Goal: Task Accomplishment & Management: Manage account settings

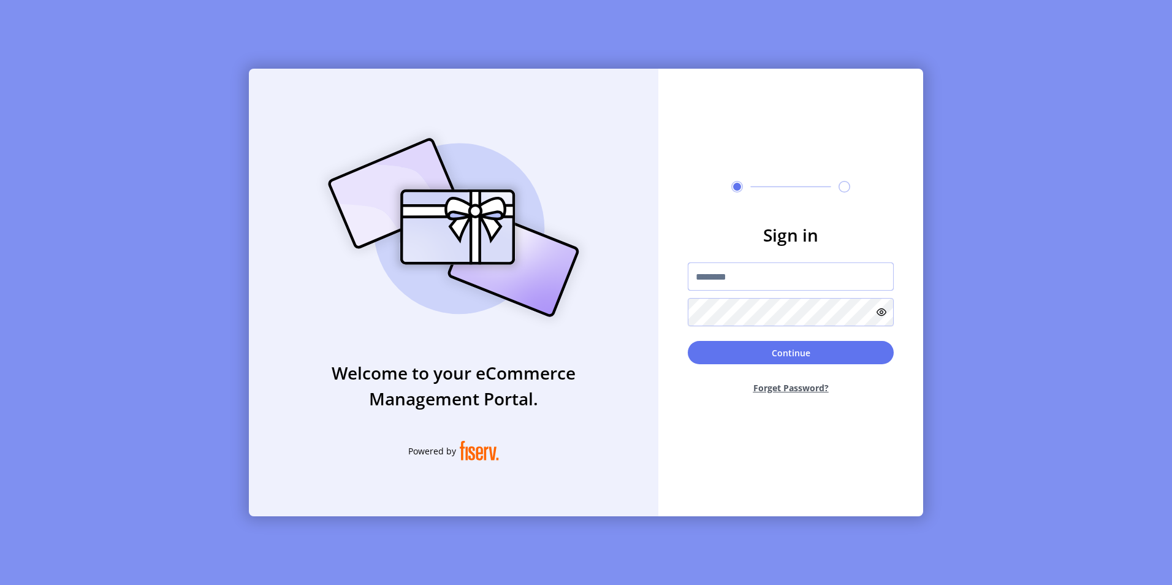
click at [733, 284] on input "text" at bounding box center [791, 276] width 206 height 28
type input "**********"
click at [688, 341] on button "Continue" at bounding box center [791, 352] width 206 height 23
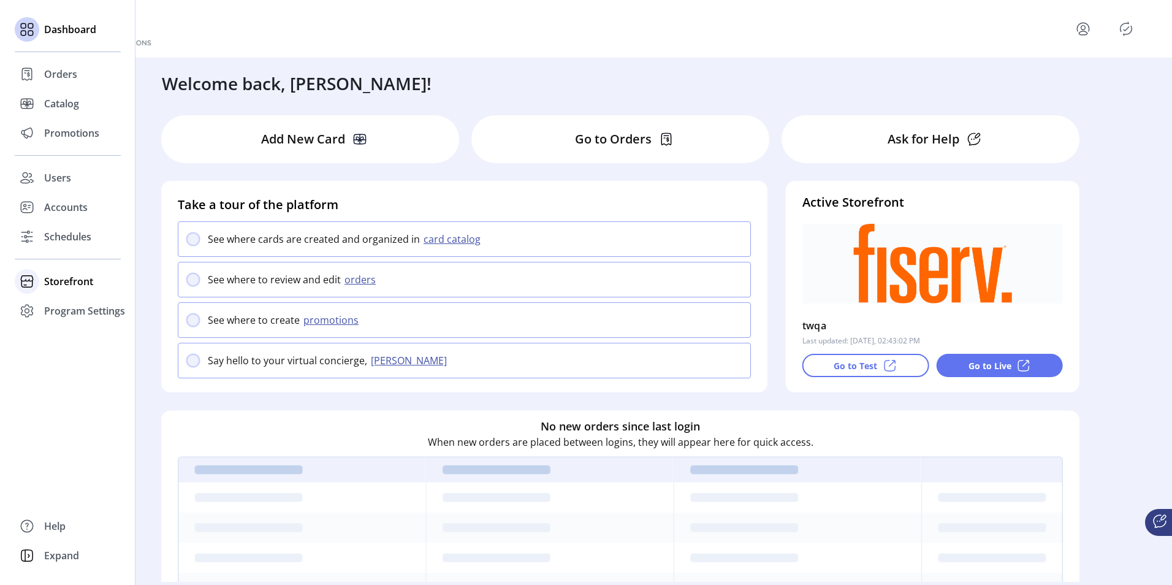
click at [50, 284] on span "Storefront" at bounding box center [68, 281] width 49 height 15
click at [59, 312] on span "Configuration" at bounding box center [76, 305] width 64 height 15
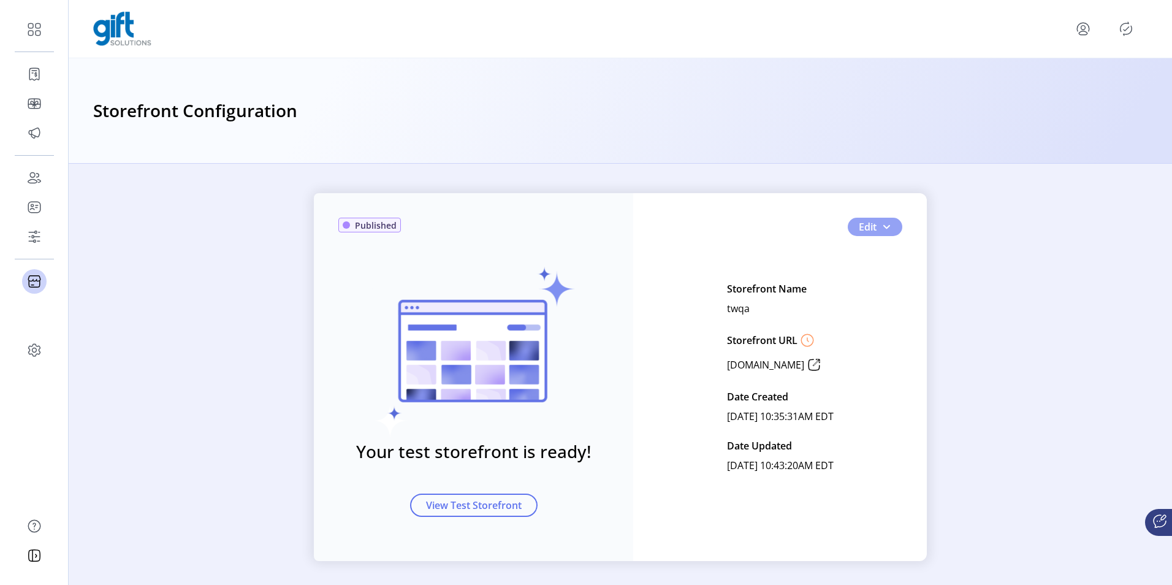
click at [888, 228] on button "Edit" at bounding box center [874, 227] width 55 height 18
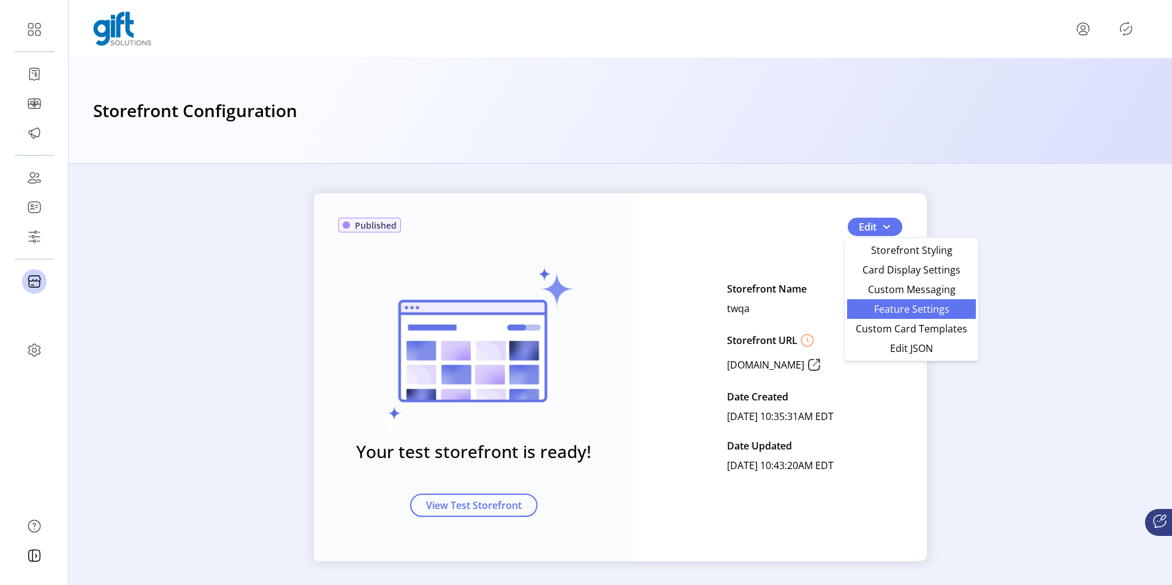
click at [866, 307] on span "Feature Settings" at bounding box center [911, 309] width 114 height 10
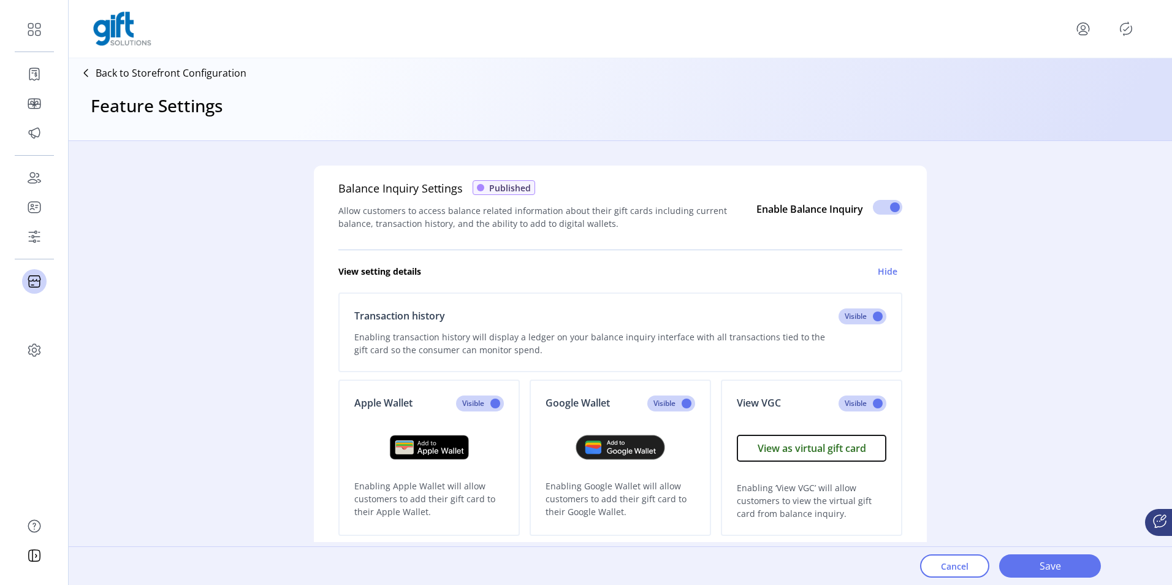
drag, startPoint x: 468, startPoint y: 210, endPoint x: 172, endPoint y: 233, distance: 296.8
click at [172, 233] on div "Balance Inquiry Settings Published Allow customers to access balance related in…" at bounding box center [620, 341] width 1103 height 401
click at [135, 72] on p "Back to Storefront Configuration" at bounding box center [171, 73] width 151 height 15
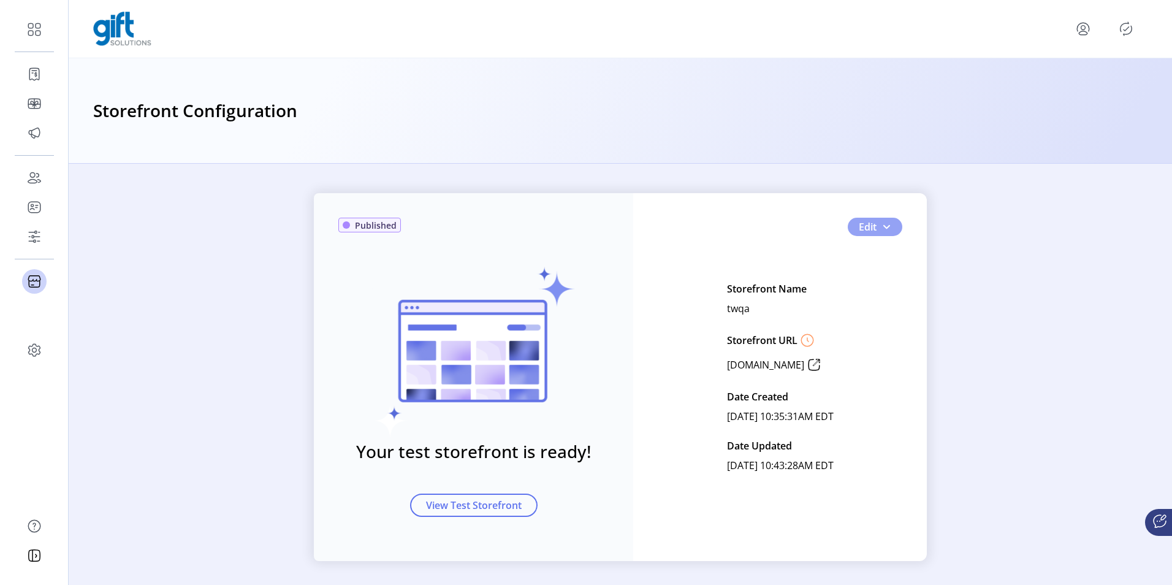
click at [887, 228] on span "button" at bounding box center [886, 227] width 10 height 10
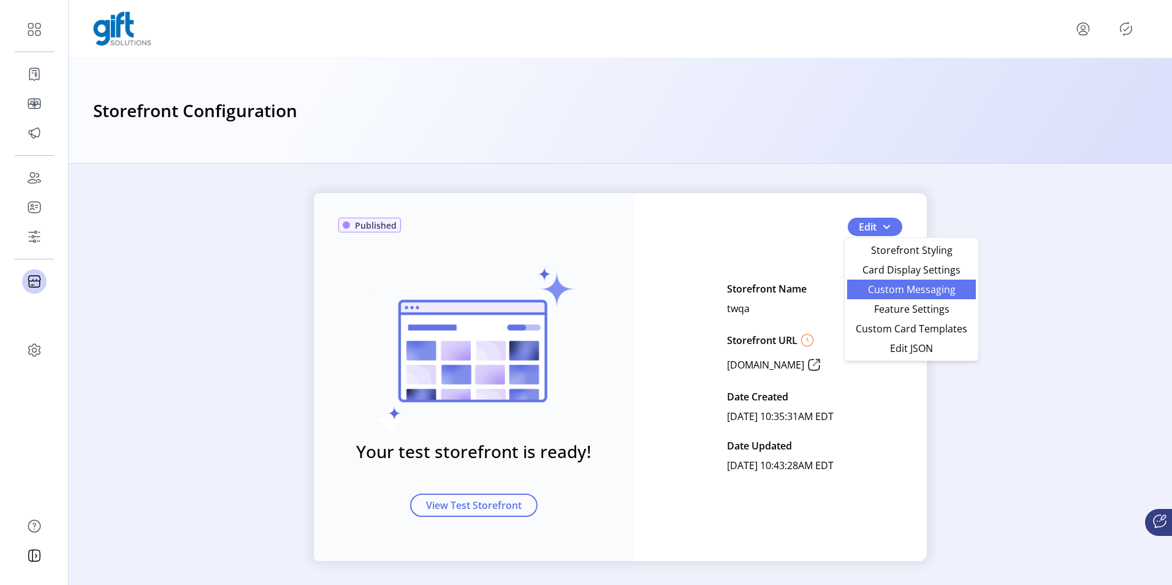
click at [896, 286] on span "Custom Messaging" at bounding box center [911, 289] width 114 height 10
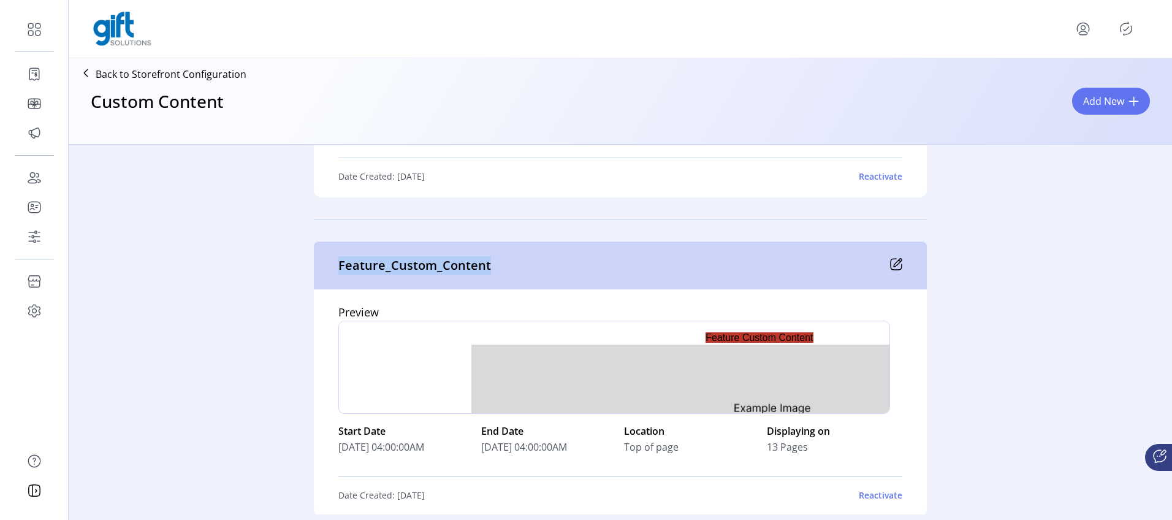
drag, startPoint x: 484, startPoint y: 265, endPoint x: 328, endPoint y: 263, distance: 156.3
click at [328, 219] on div "Feature_Custom_Content" at bounding box center [620, 265] width 613 height 48
copy p "Feature_Custom_Content"
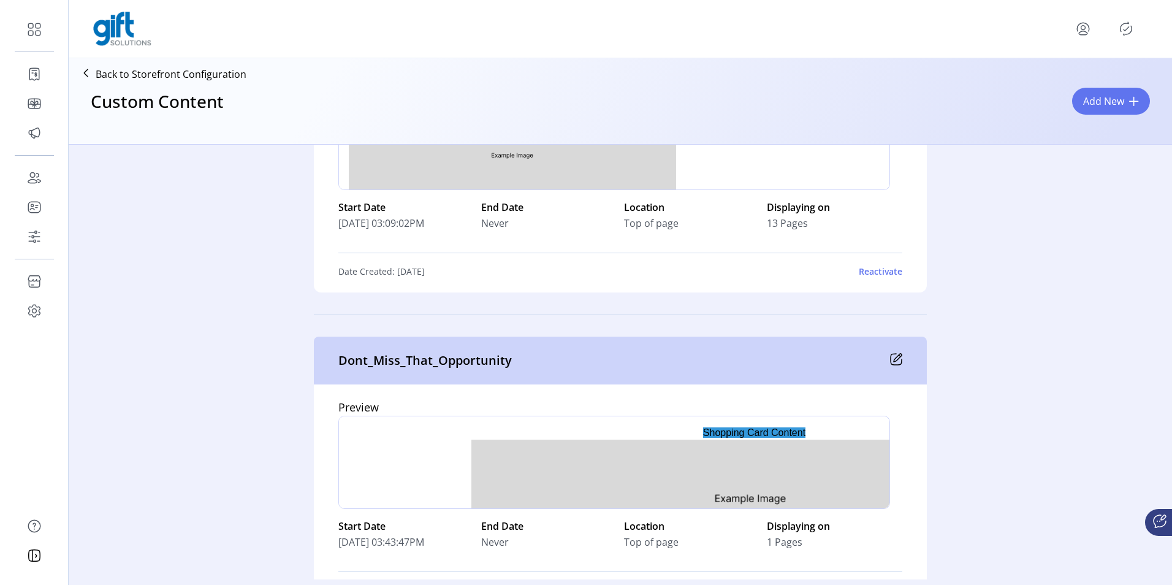
scroll to position [5454, 0]
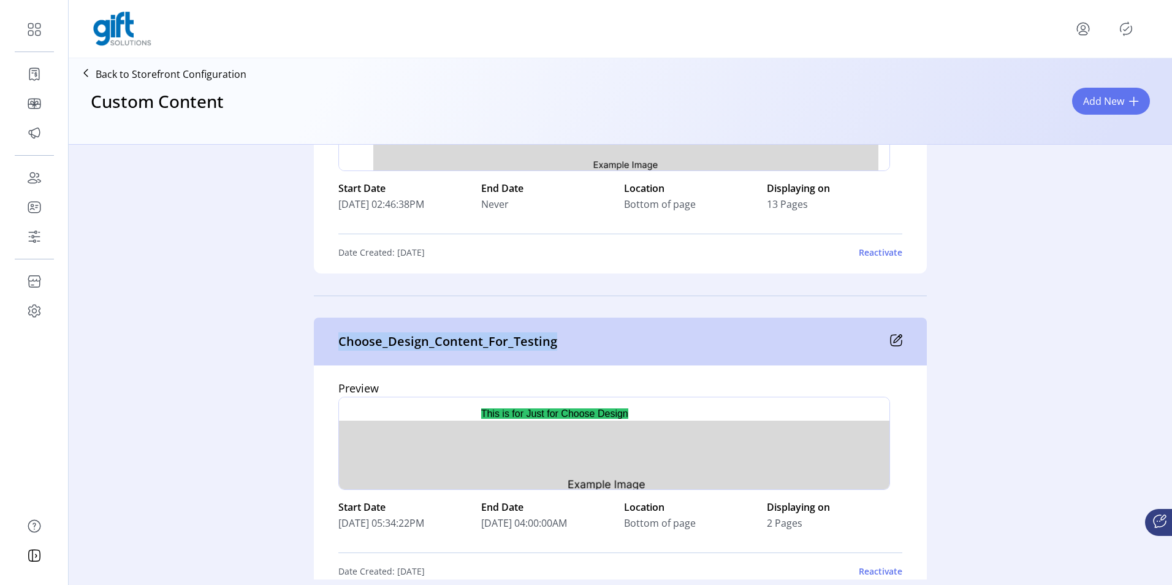
scroll to position [4891, 0]
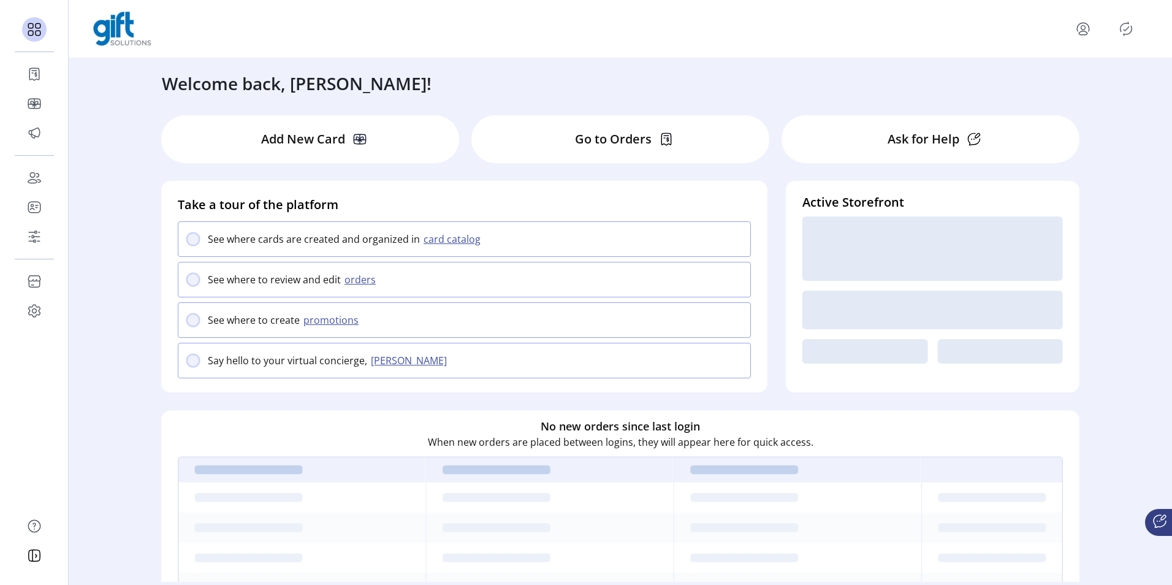
click at [1086, 31] on icon "menu" at bounding box center [1083, 29] width 20 height 20
click at [1037, 80] on span "Sign Out" at bounding box center [1039, 77] width 92 height 10
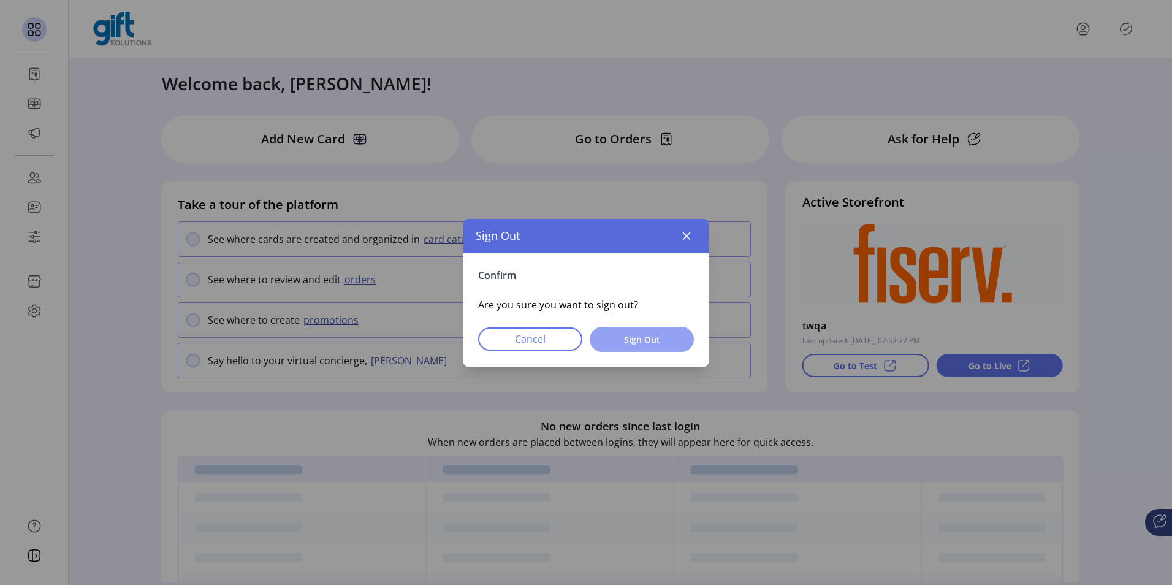
click at [624, 339] on span "Sign Out" at bounding box center [641, 339] width 72 height 13
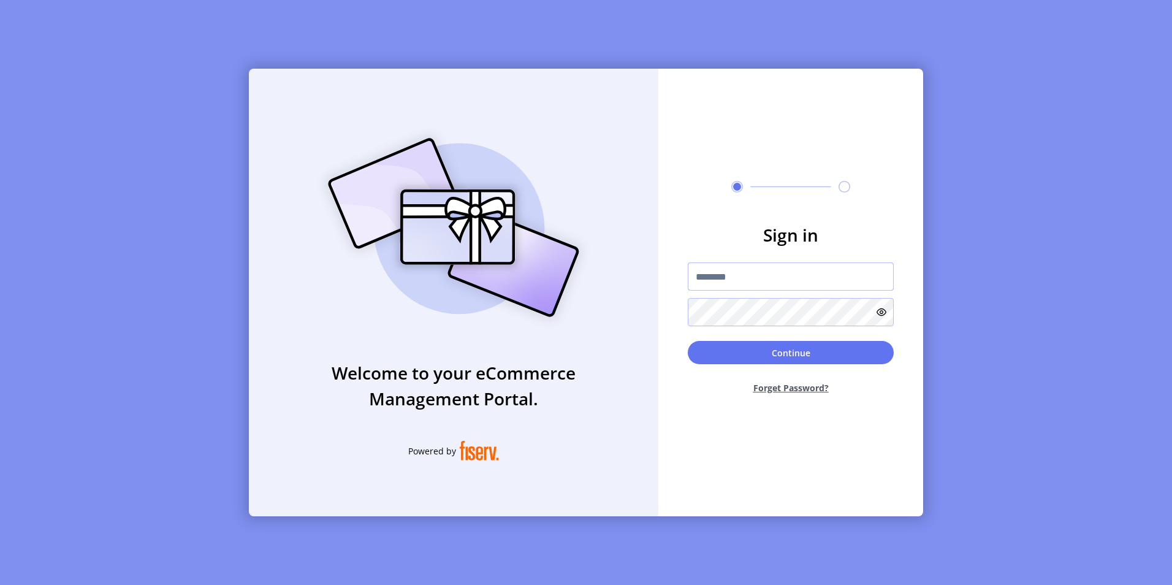
click at [762, 276] on input "text" at bounding box center [791, 276] width 206 height 28
type input "**********"
click at [688, 341] on button "Continue" at bounding box center [791, 352] width 206 height 23
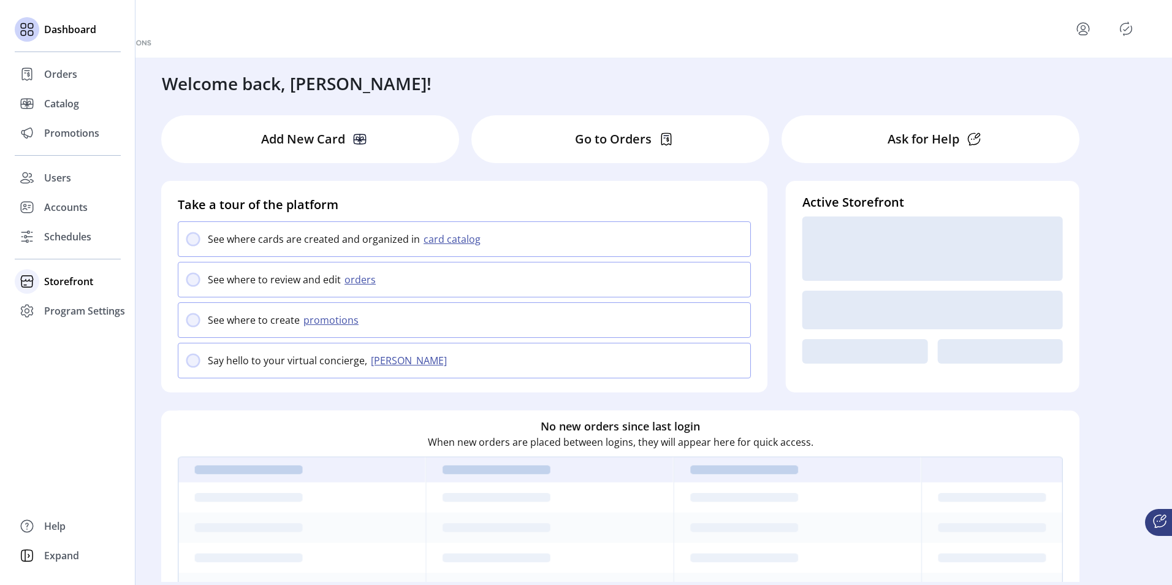
click at [56, 284] on span "Storefront" at bounding box center [68, 281] width 49 height 15
click at [58, 306] on span "Configuration" at bounding box center [76, 305] width 64 height 15
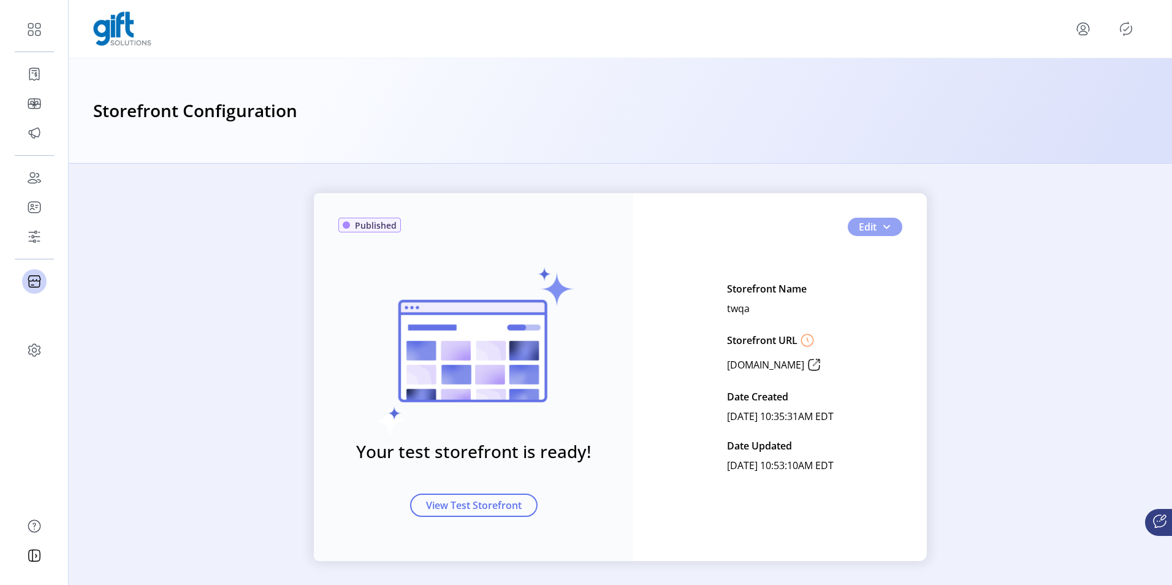
click at [892, 224] on button "Edit" at bounding box center [874, 227] width 55 height 18
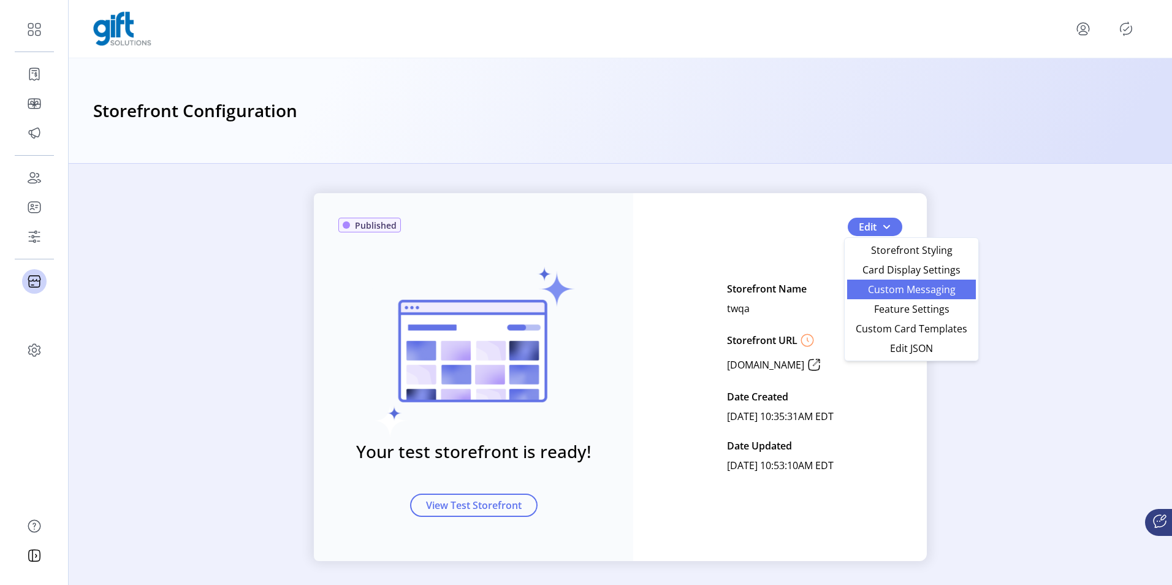
click at [874, 286] on span "Custom Messaging" at bounding box center [911, 289] width 114 height 10
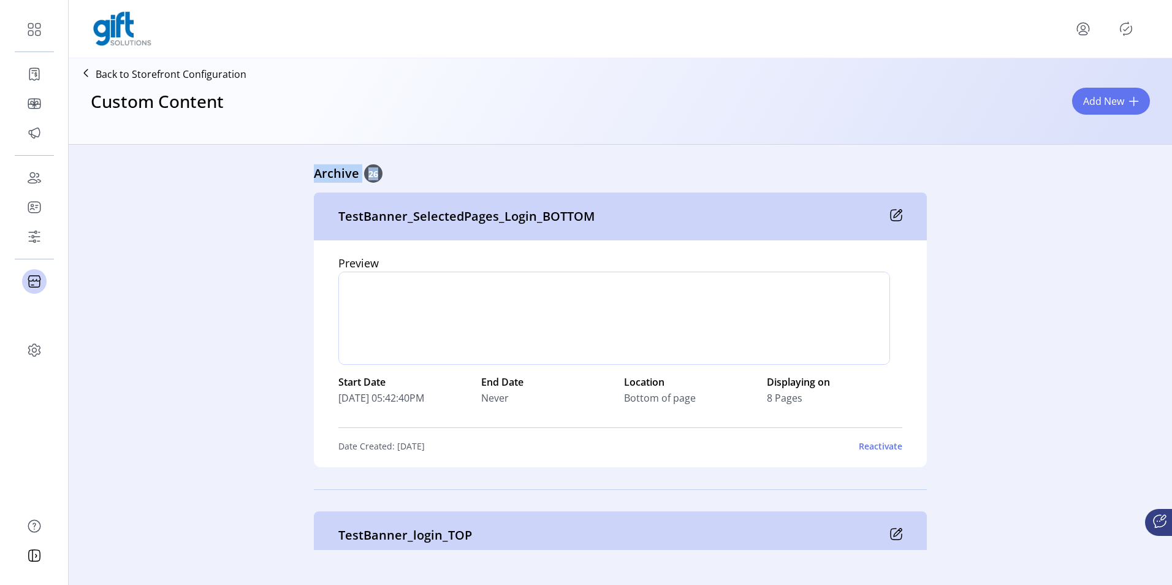
drag, startPoint x: 401, startPoint y: 173, endPoint x: 435, endPoint y: 173, distance: 34.3
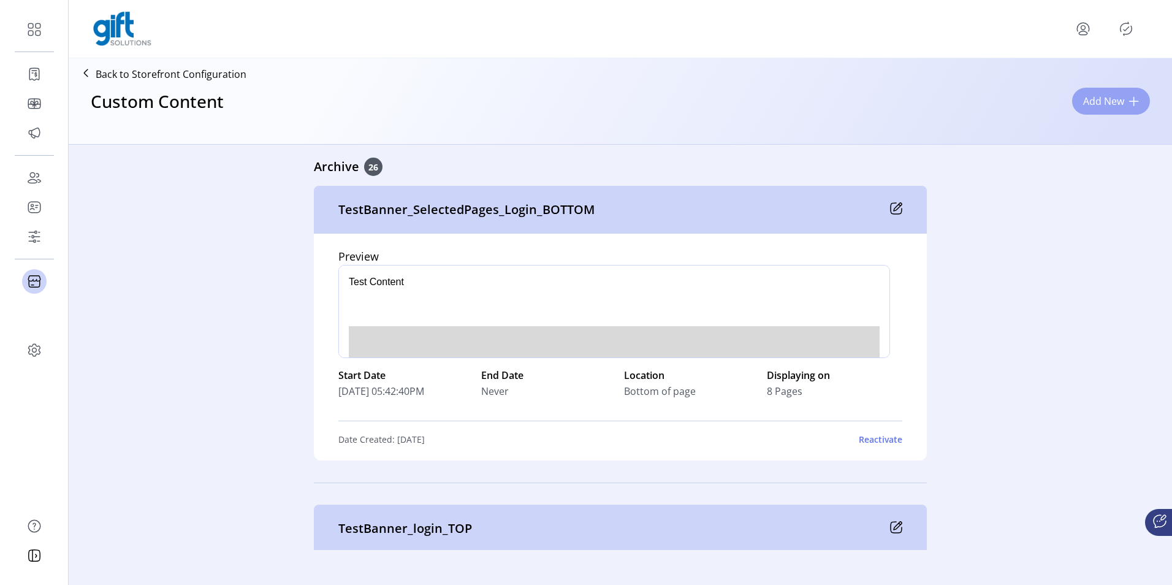
scroll to position [6, 0]
click at [1095, 105] on span "Add New" at bounding box center [1103, 101] width 41 height 15
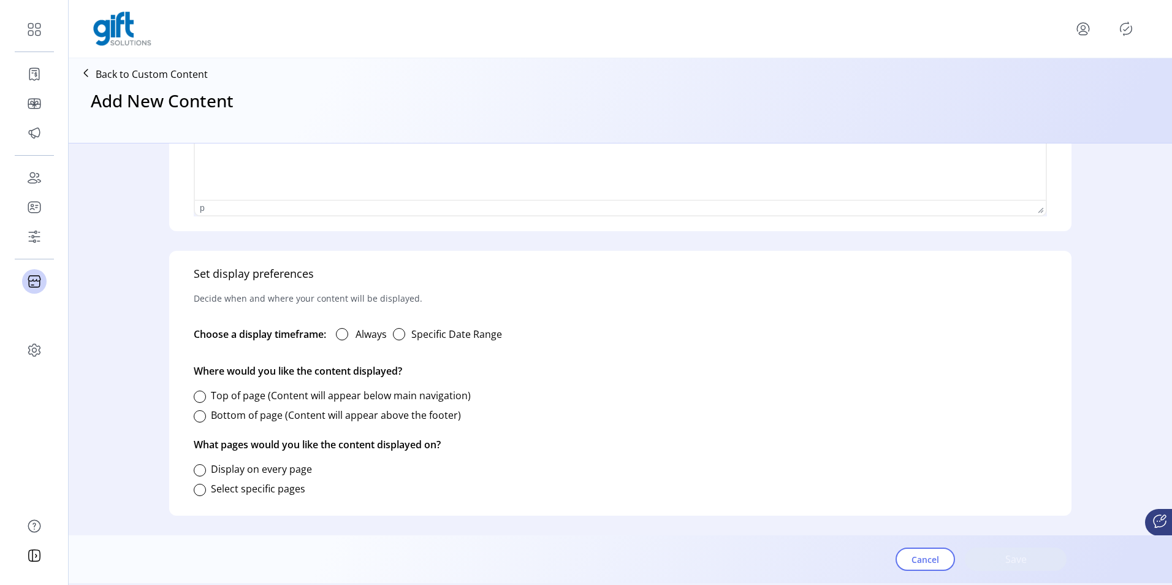
drag, startPoint x: 193, startPoint y: 335, endPoint x: 523, endPoint y: 333, distance: 329.7
click at [523, 333] on div "Set display preferences Decide when and where your content will be displayed. C…" at bounding box center [620, 383] width 902 height 265
drag, startPoint x: 523, startPoint y: 333, endPoint x: 568, endPoint y: 355, distance: 50.2
click at [568, 355] on div "Set display preferences Decide when and where your content will be displayed. C…" at bounding box center [620, 383] width 902 height 265
click at [401, 332] on div "button" at bounding box center [399, 334] width 12 height 12
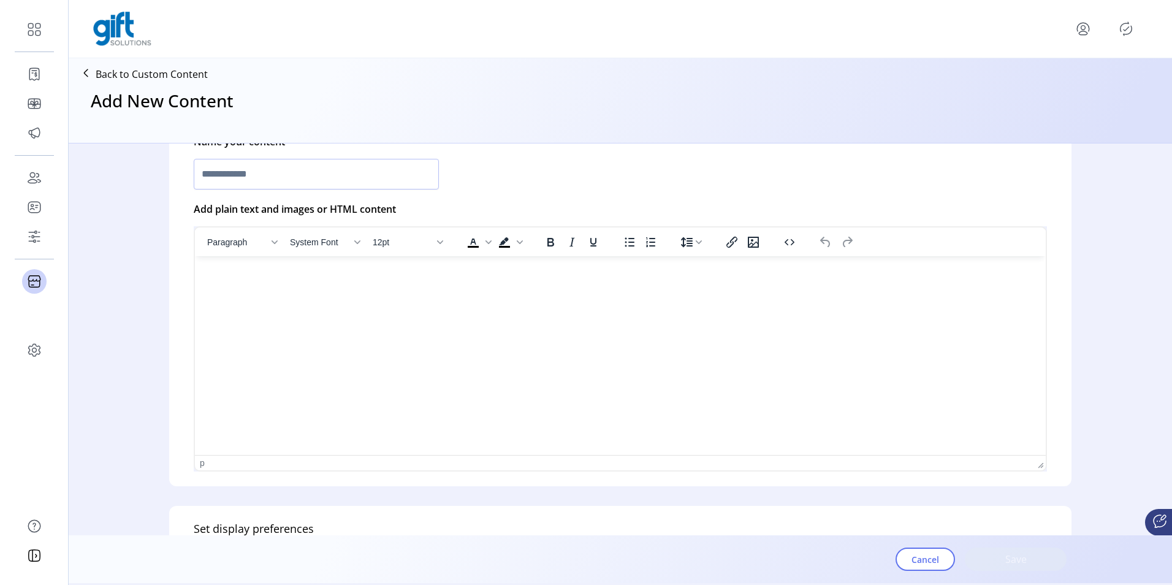
click at [89, 72] on icon at bounding box center [86, 73] width 20 height 20
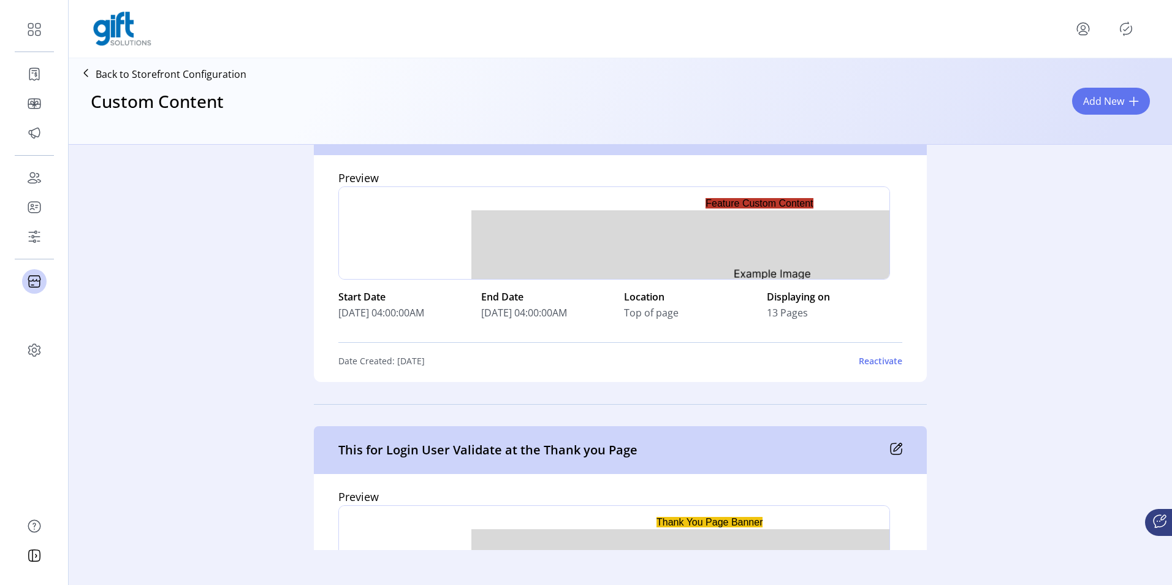
drag, startPoint x: 324, startPoint y: 312, endPoint x: 439, endPoint y: 311, distance: 115.8
click at [439, 311] on div "Preview p Start Date 09/09/2025 04:00:00AM End Date 10/15/2025 04:00:00AM Locat…" at bounding box center [620, 268] width 613 height 227
drag, startPoint x: 439, startPoint y: 311, endPoint x: 593, endPoint y: 314, distance: 153.2
click at [593, 314] on div "Start Date 09/09/2025 04:00:00AM End Date 10/15/2025 04:00:00AM Location Top of…" at bounding box center [620, 304] width 564 height 50
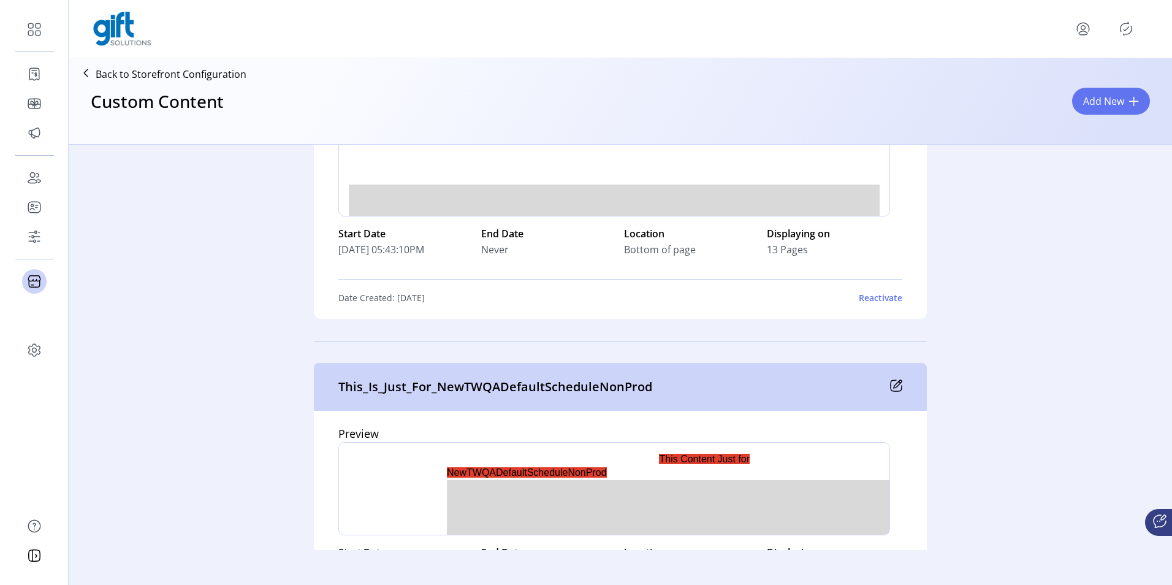
click at [326, 317] on div "Preview div Start Date 08/21/2025 05:43:10PM End Date Never Location Bottom of …" at bounding box center [620, 205] width 613 height 227
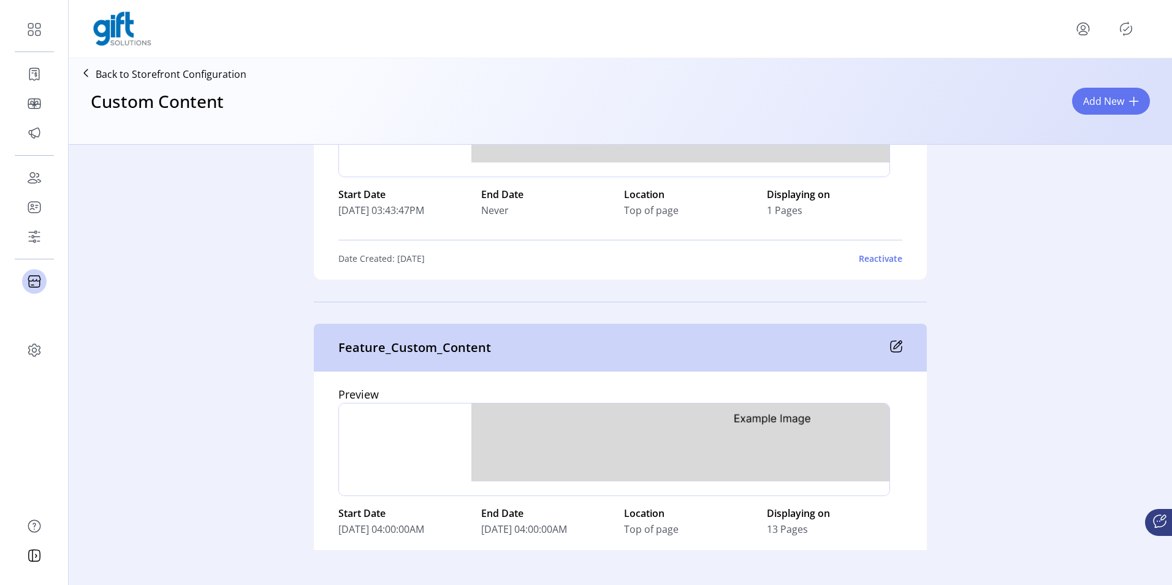
scroll to position [5984, 0]
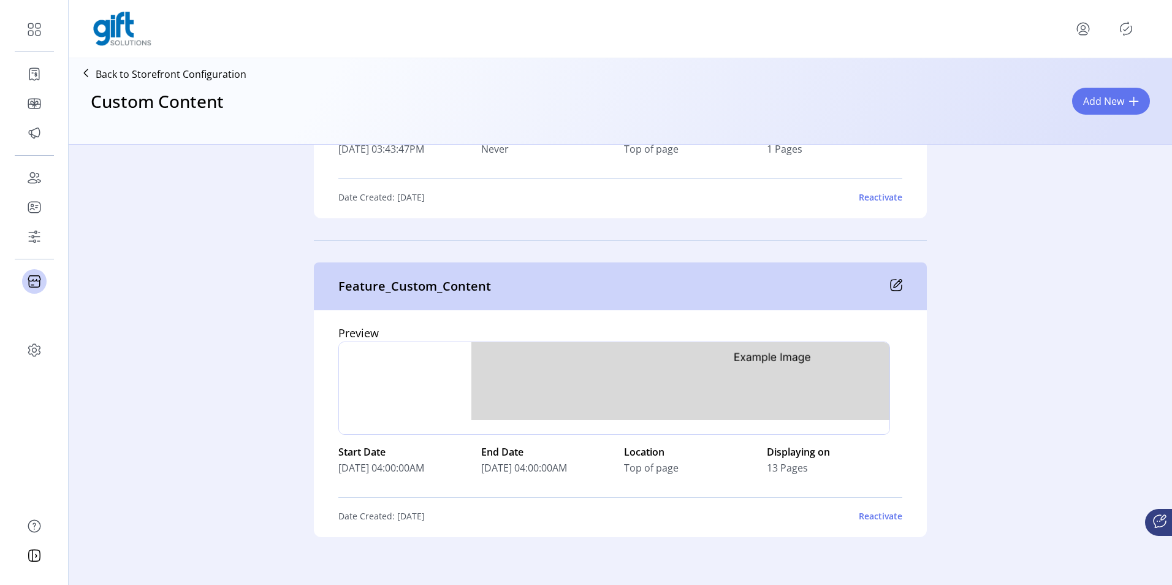
drag, startPoint x: 580, startPoint y: 464, endPoint x: 333, endPoint y: 472, distance: 247.7
click at [333, 472] on div "Preview p Start Date 09/09/2025 04:00:00AM End Date 10/15/2025 04:00:00AM Locat…" at bounding box center [620, 423] width 613 height 227
click at [896, 35] on div at bounding box center [620, 29] width 1054 height 34
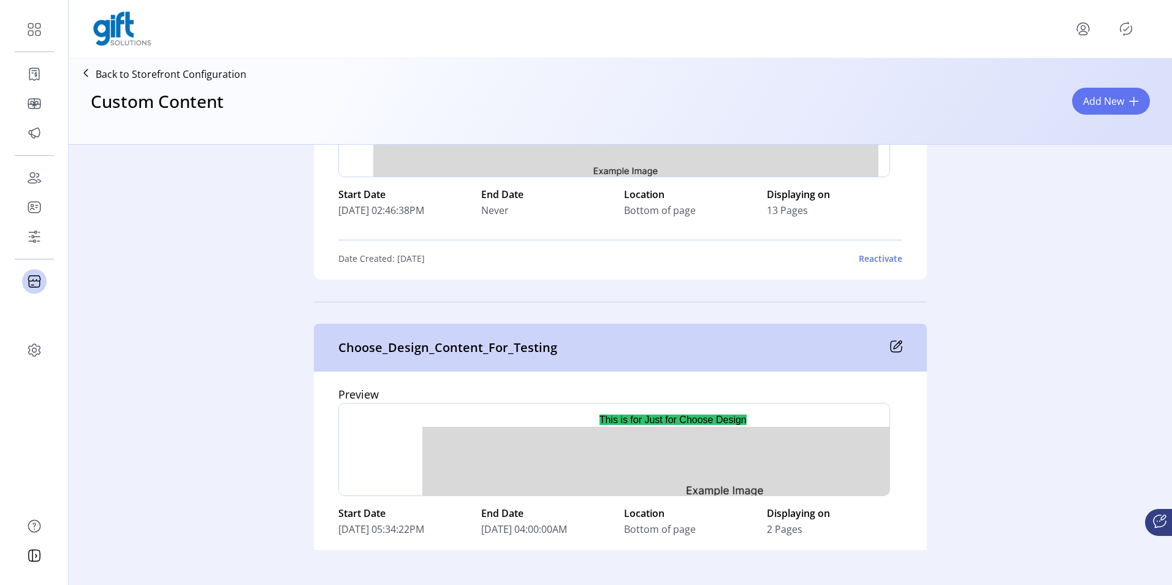
scroll to position [61, 0]
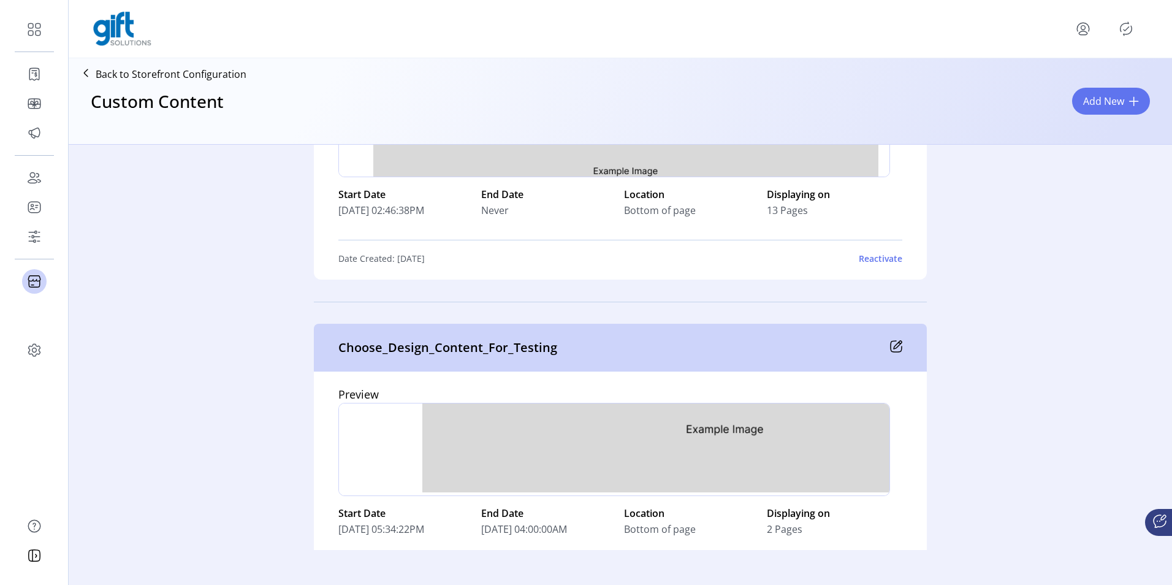
click at [567, 525] on span "[DATE] 04:00:00AM" at bounding box center [524, 528] width 86 height 15
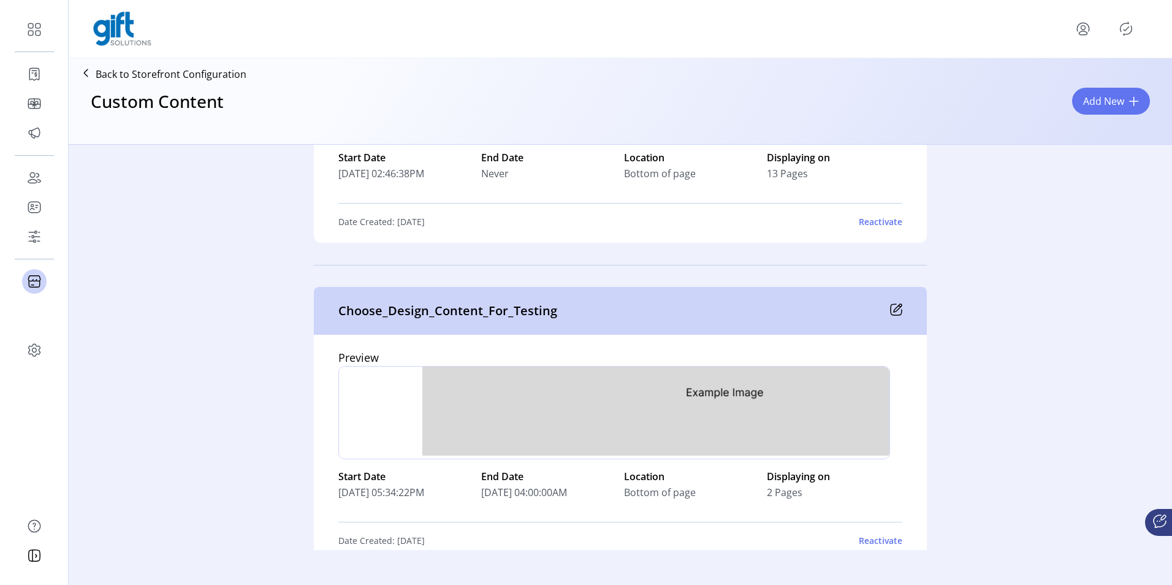
drag, startPoint x: 587, startPoint y: 526, endPoint x: 334, endPoint y: 480, distance: 257.2
click at [334, 480] on div "Preview p Start Date 09/02/2025 05:34:22PM End Date 09/30/2025 04:00:00AM Locat…" at bounding box center [620, 448] width 613 height 227
drag, startPoint x: 334, startPoint y: 480, endPoint x: 326, endPoint y: 484, distance: 8.8
click at [326, 484] on div "Preview p Start Date 09/02/2025 05:34:22PM End Date 09/30/2025 04:00:00AM Locat…" at bounding box center [620, 448] width 613 height 227
click at [890, 312] on icon at bounding box center [896, 309] width 12 height 12
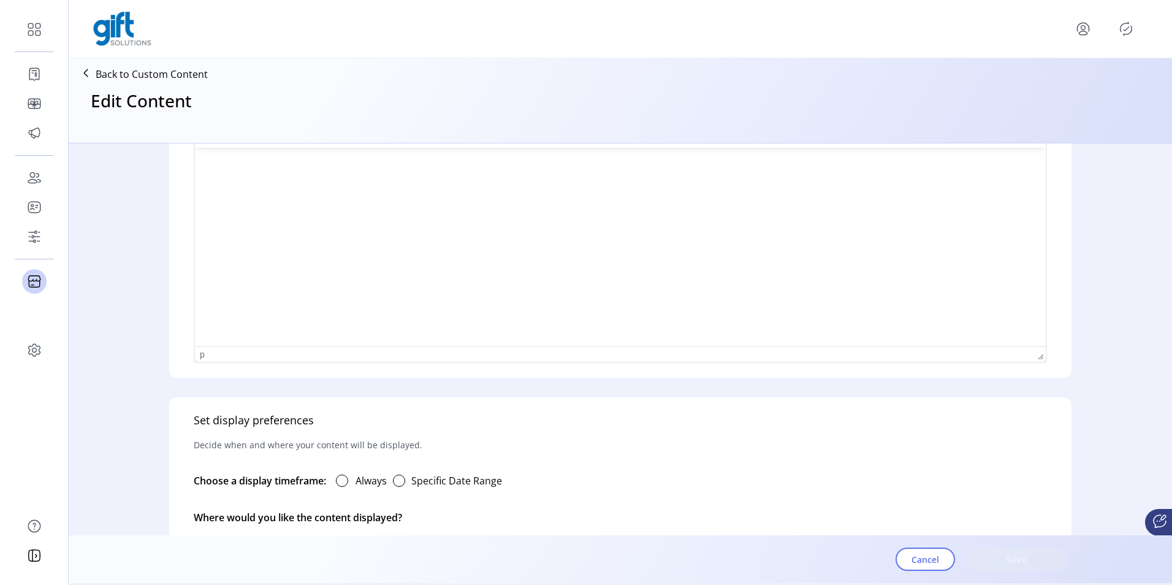
type input "**********"
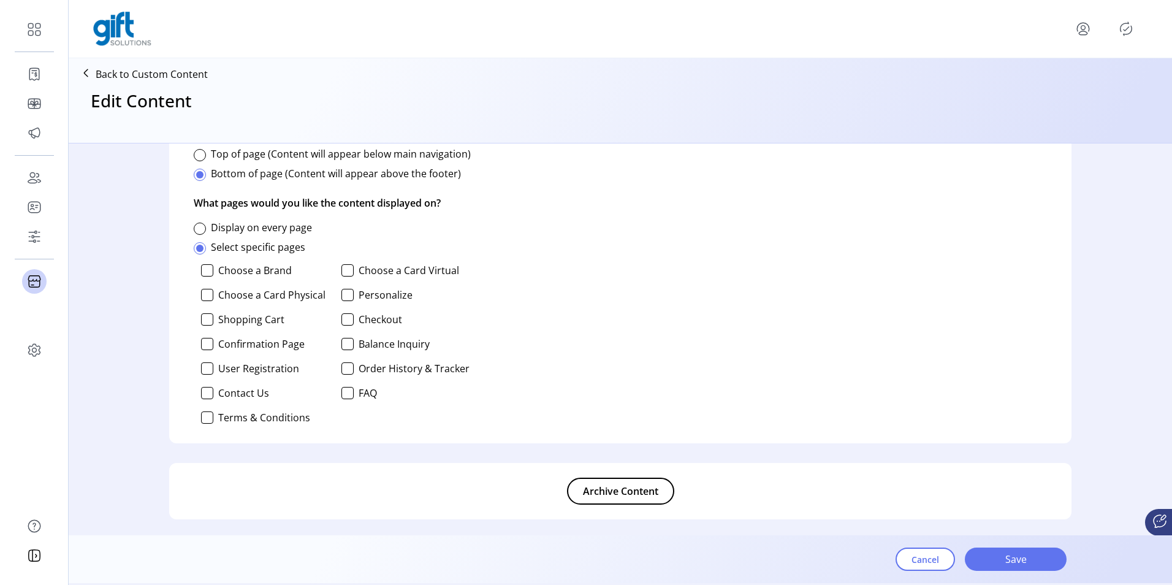
scroll to position [684, 0]
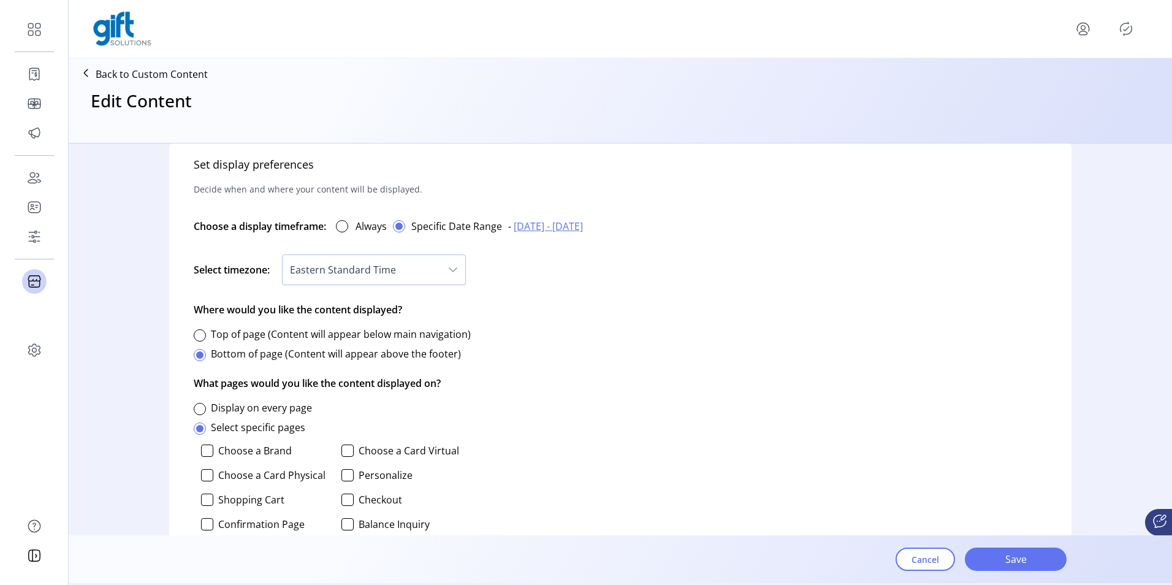
click at [104, 75] on p "Back to Custom Content" at bounding box center [152, 74] width 112 height 15
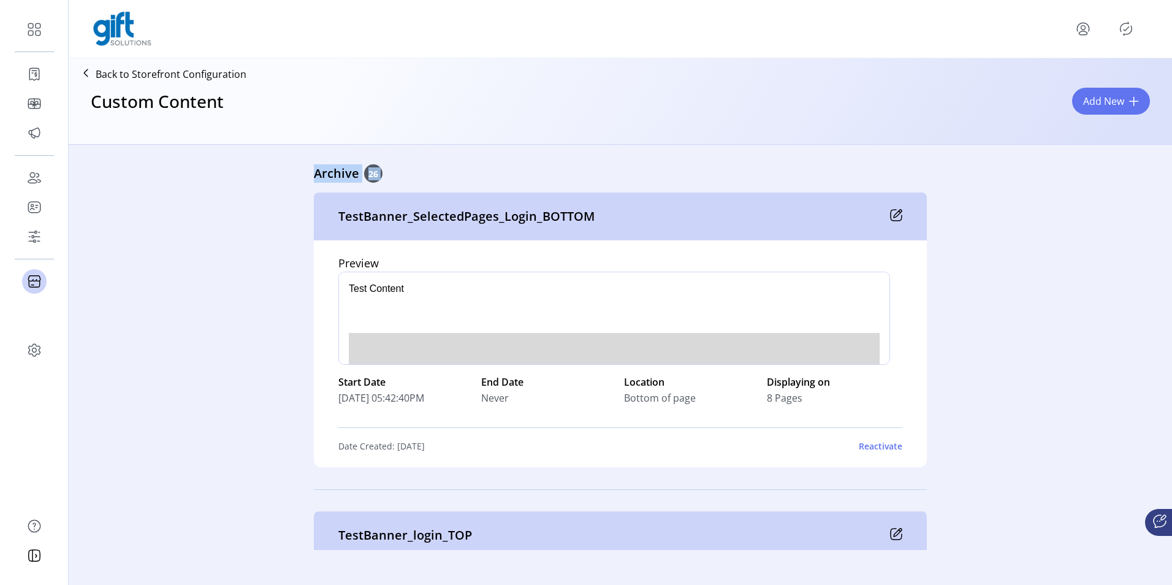
drag, startPoint x: 393, startPoint y: 173, endPoint x: 243, endPoint y: 172, distance: 150.1
drag, startPoint x: 243, startPoint y: 172, endPoint x: 230, endPoint y: 173, distance: 12.9
drag, startPoint x: 301, startPoint y: 170, endPoint x: 414, endPoint y: 163, distance: 112.4
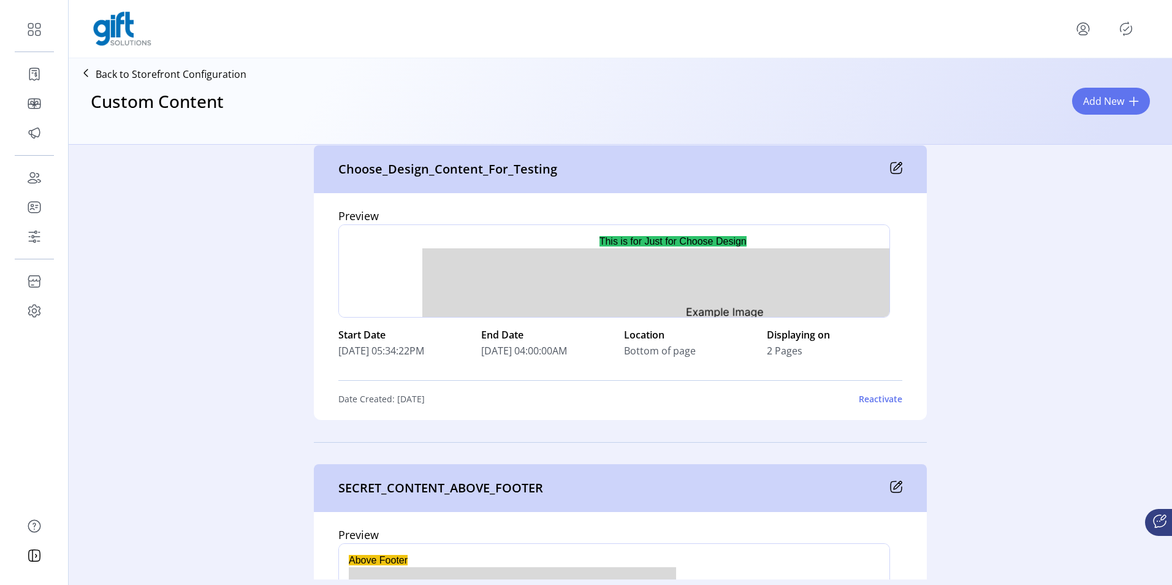
scroll to position [5075, 0]
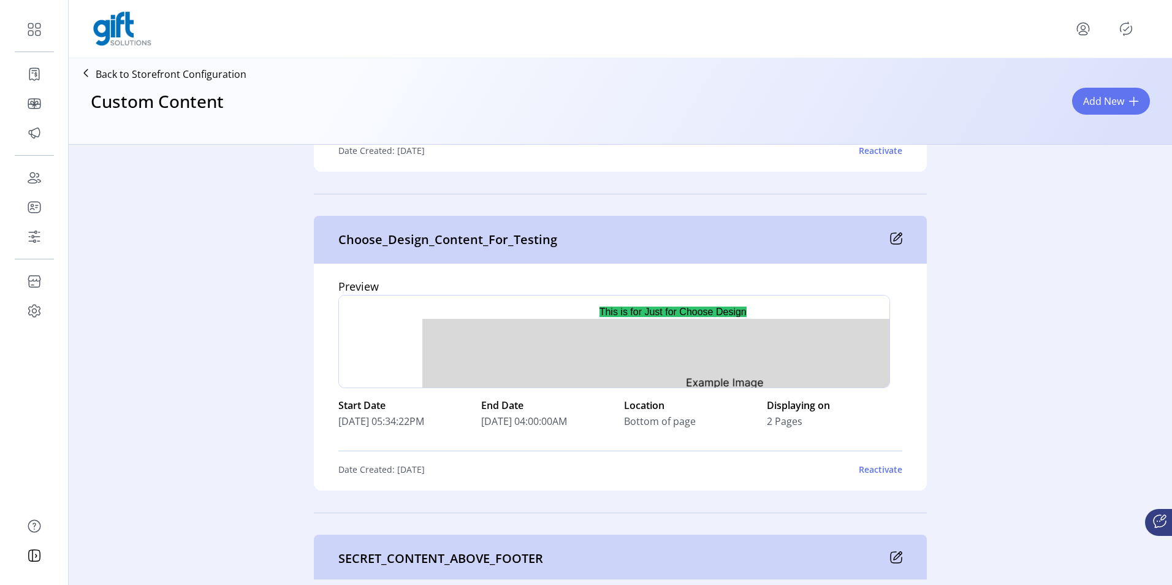
click at [895, 87] on icon at bounding box center [896, 238] width 12 height 12
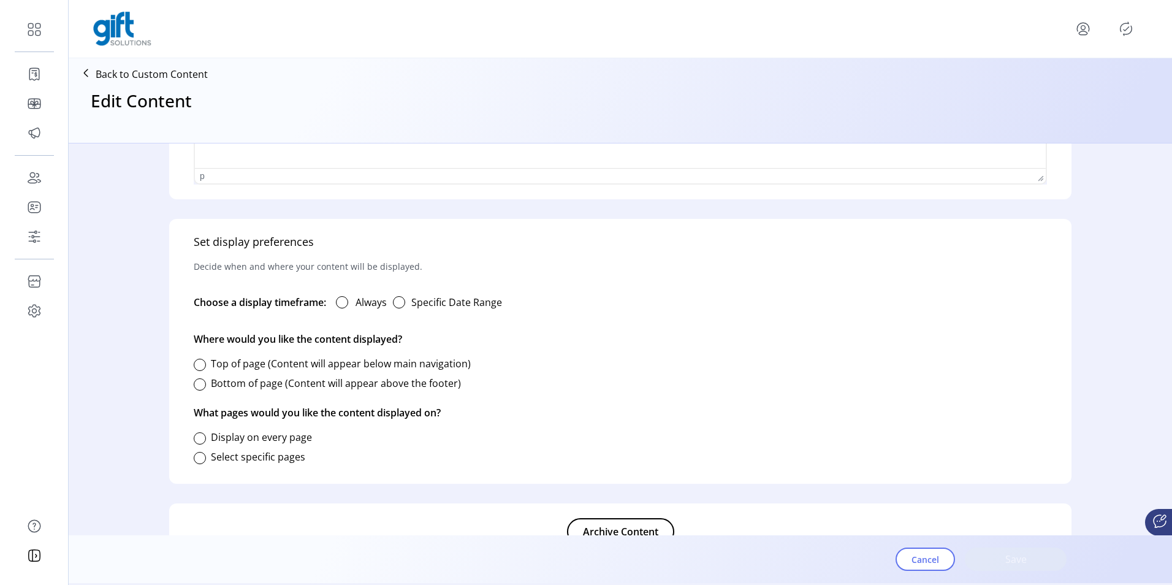
scroll to position [651, 0]
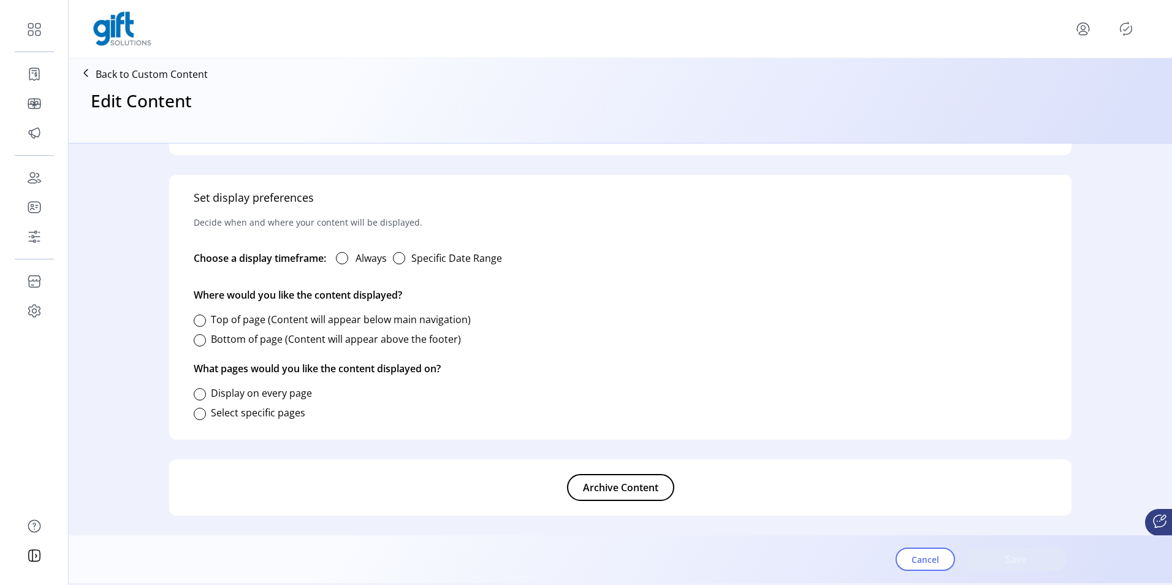
type input "**********"
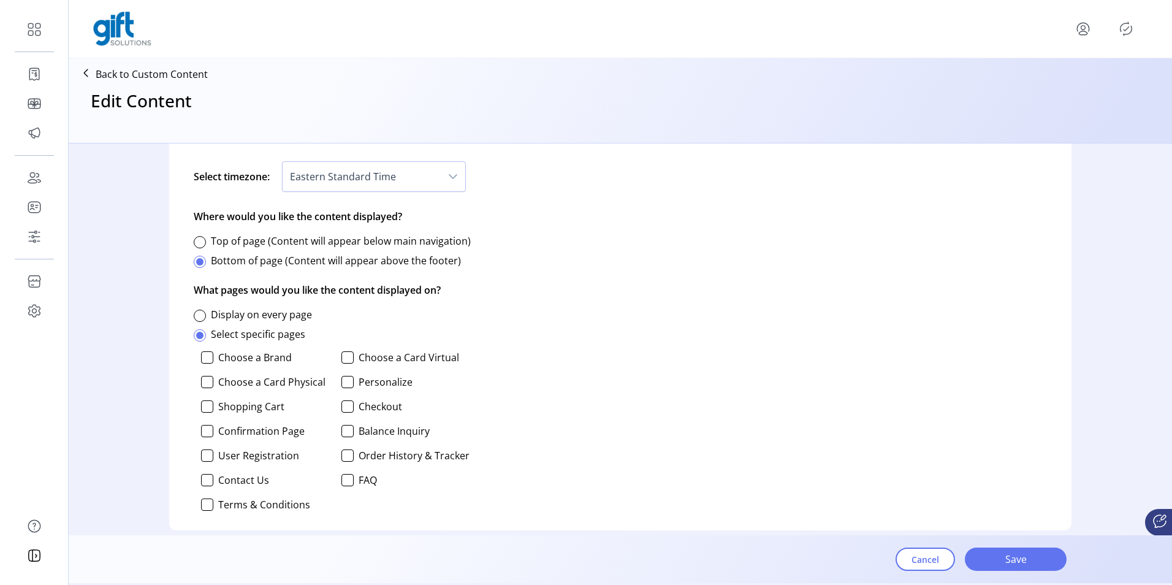
scroll to position [835, 0]
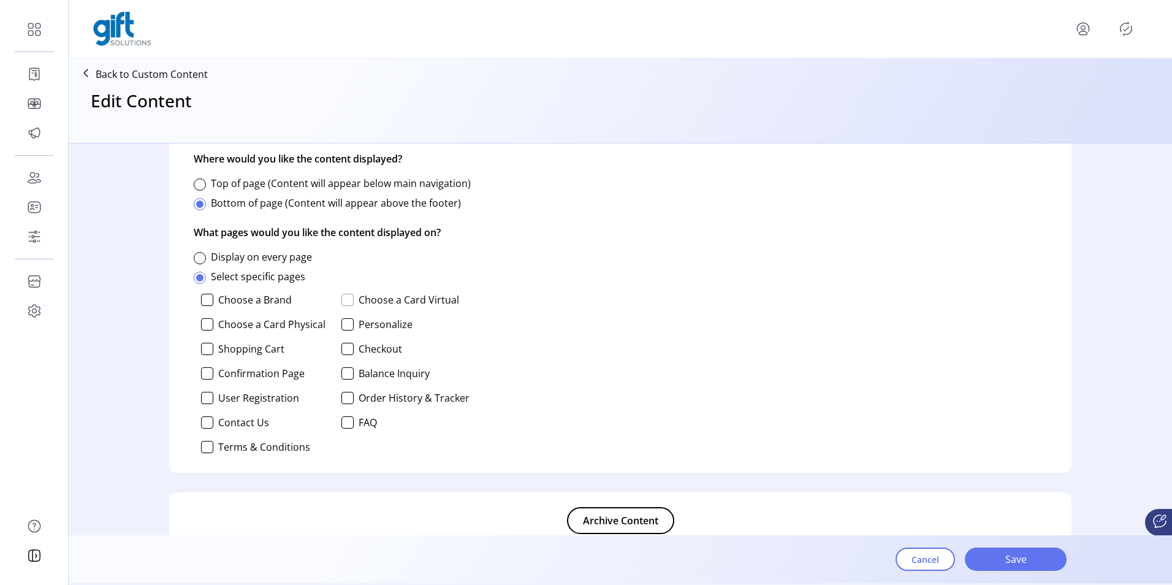
click at [346, 87] on div at bounding box center [347, 300] width 12 height 12
click at [205, 87] on div at bounding box center [207, 324] width 12 height 12
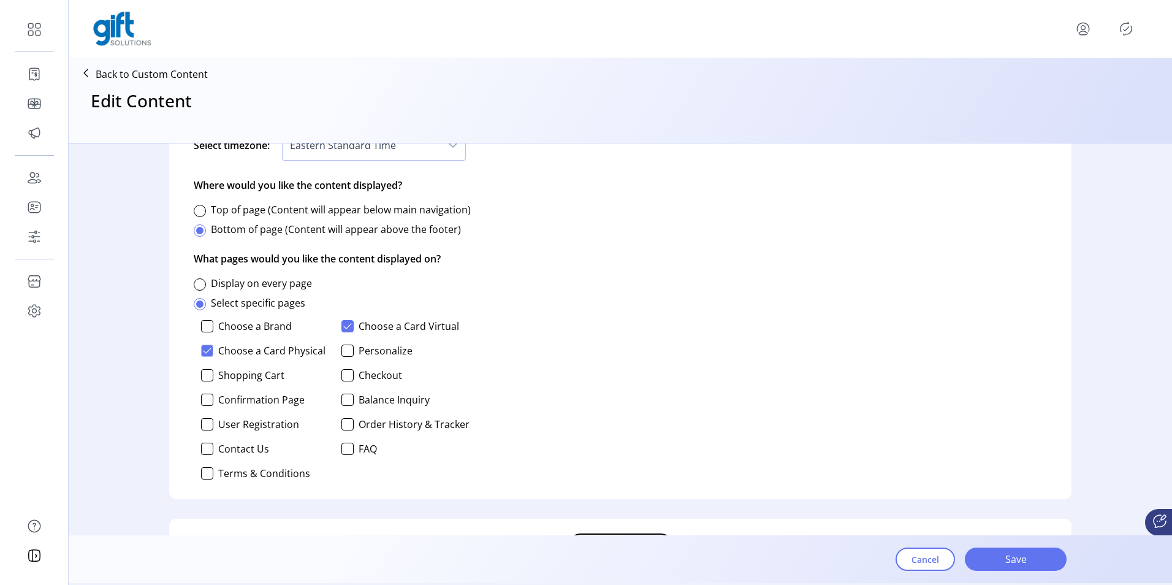
scroll to position [868, 0]
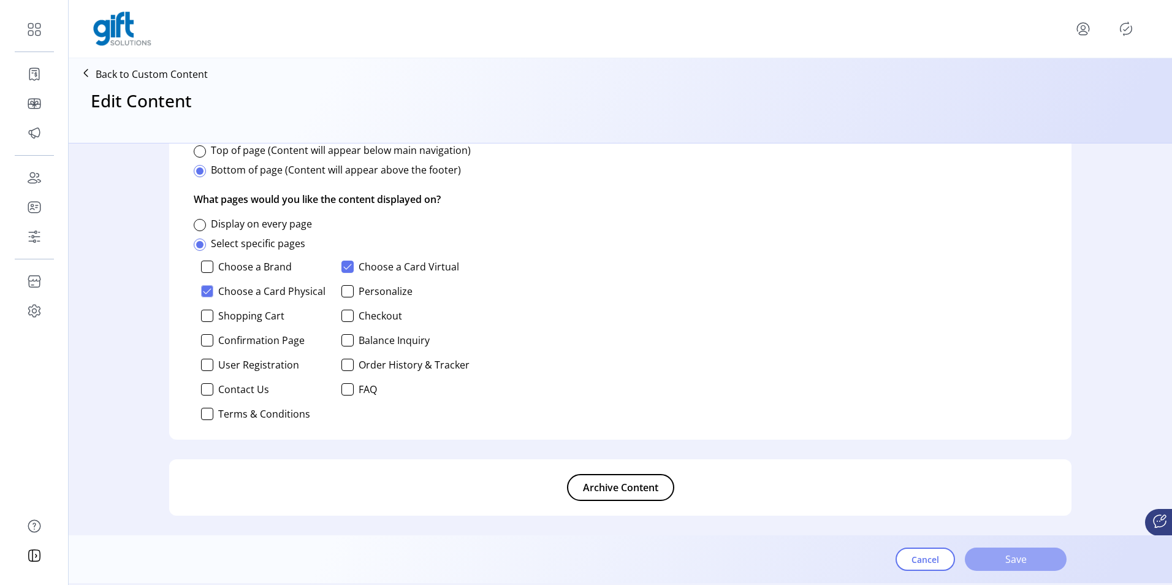
click at [990, 87] on span "Save" at bounding box center [1015, 558] width 70 height 15
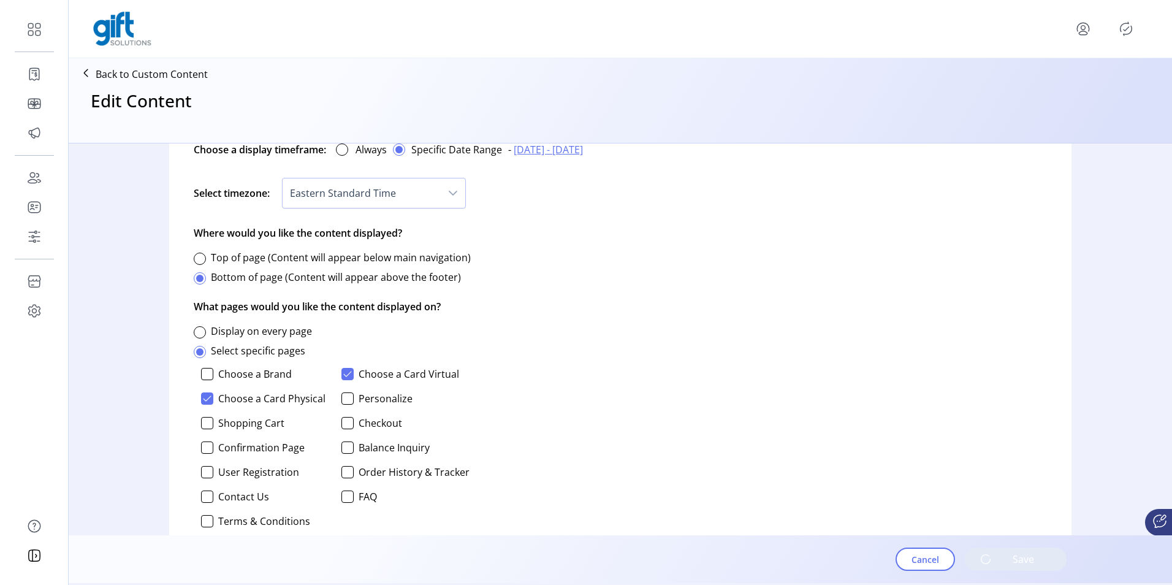
scroll to position [746, 0]
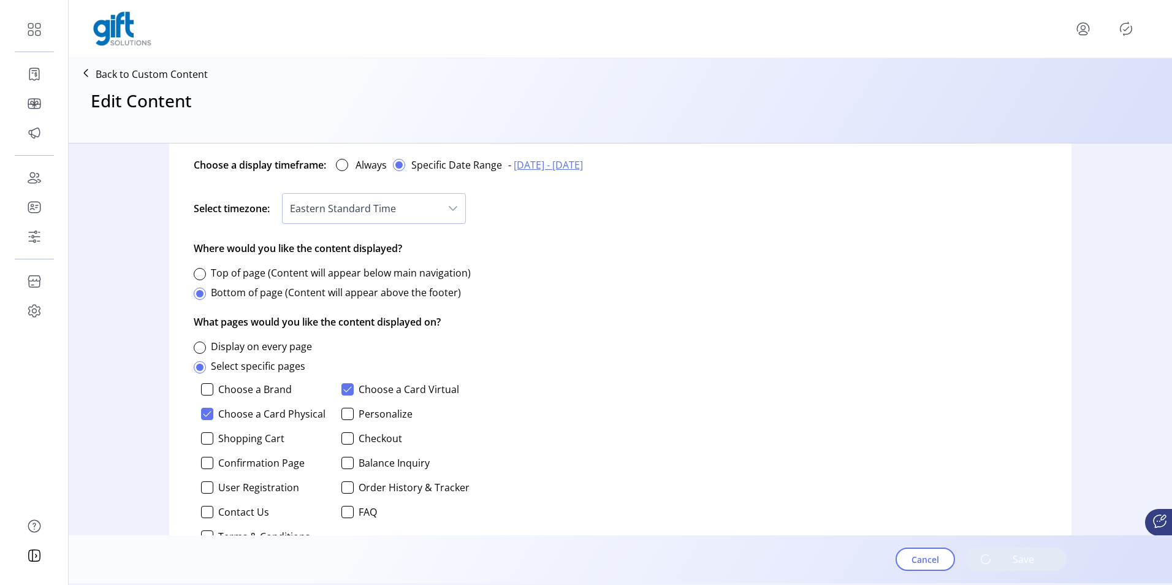
click at [555, 87] on span "09/02/2025 - 09/30/2025" at bounding box center [547, 164] width 69 height 15
click at [626, 87] on span "12" at bounding box center [626, 272] width 20 height 20
click at [566, 87] on span "30" at bounding box center [564, 335] width 20 height 20
click at [849, 87] on div "Set display preferences Decide when and where your content will be displayed. C…" at bounding box center [620, 321] width 902 height 482
click at [1012, 87] on p-button "Save" at bounding box center [1015, 558] width 102 height 23
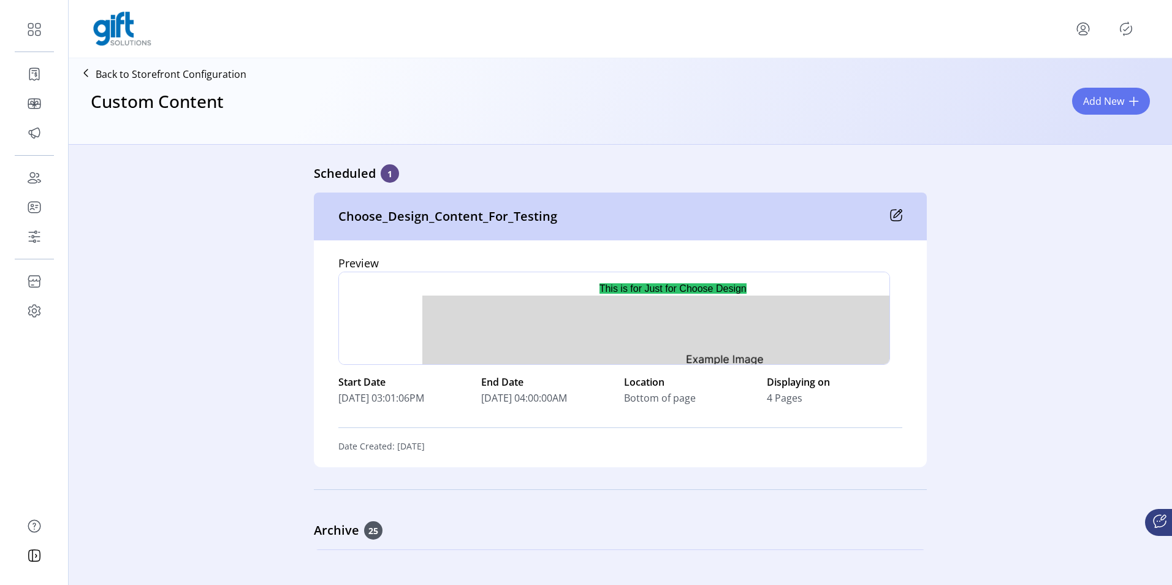
click at [890, 87] on icon at bounding box center [896, 215] width 12 height 12
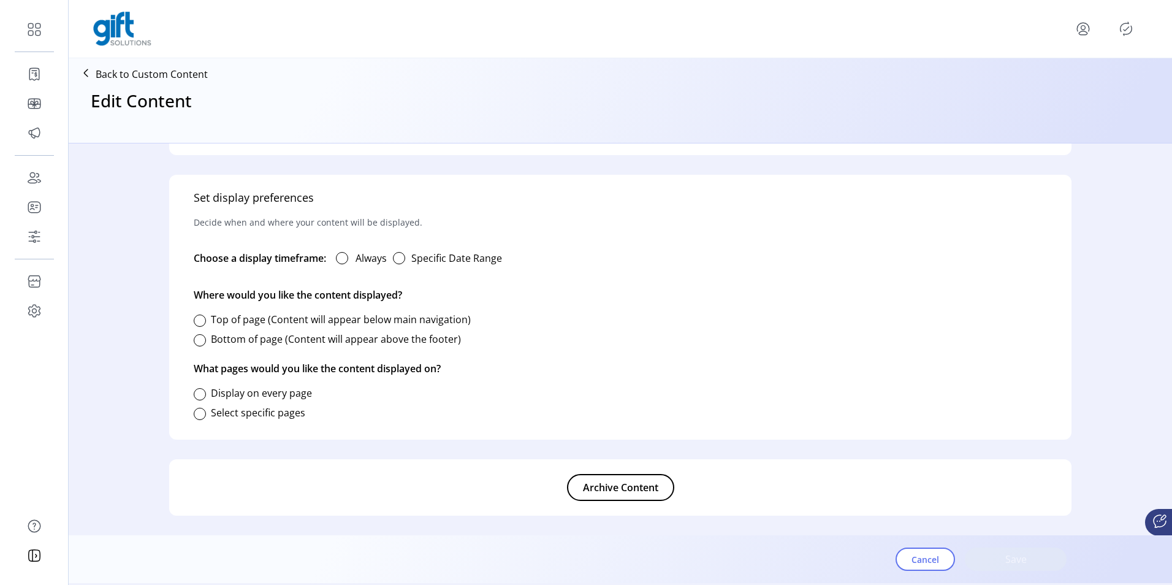
type input "**********"
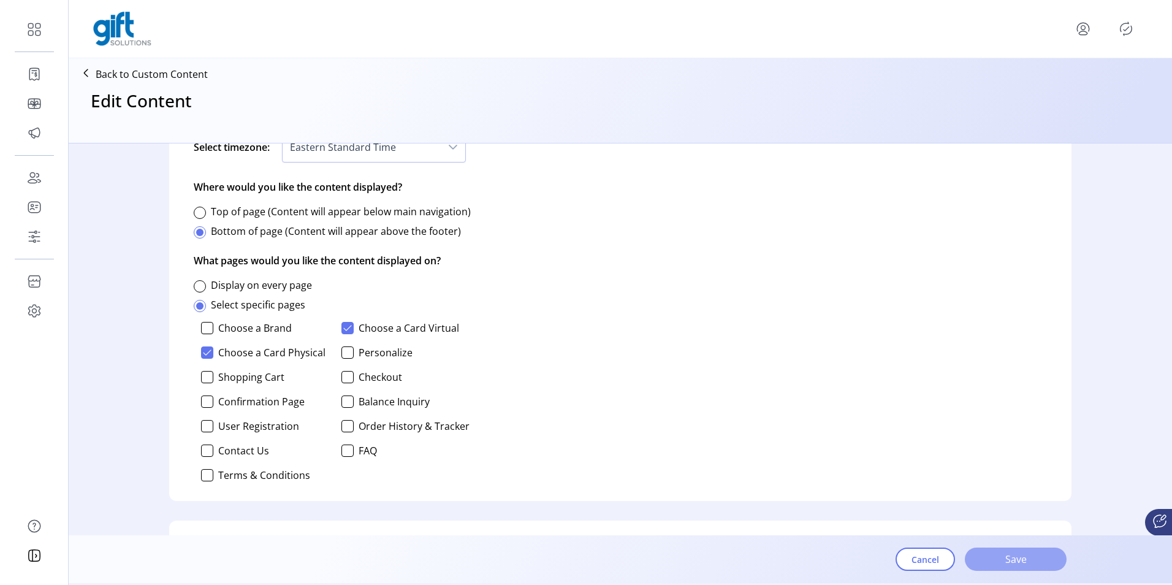
click at [999, 87] on button "Save" at bounding box center [1015, 558] width 102 height 23
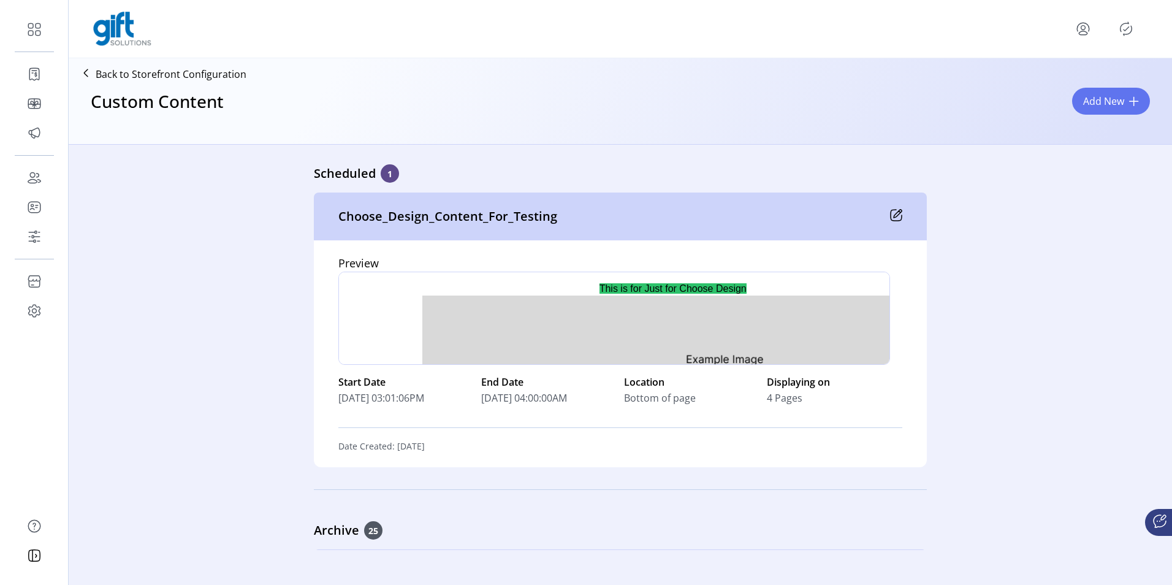
click at [894, 87] on icon at bounding box center [897, 214] width 8 height 8
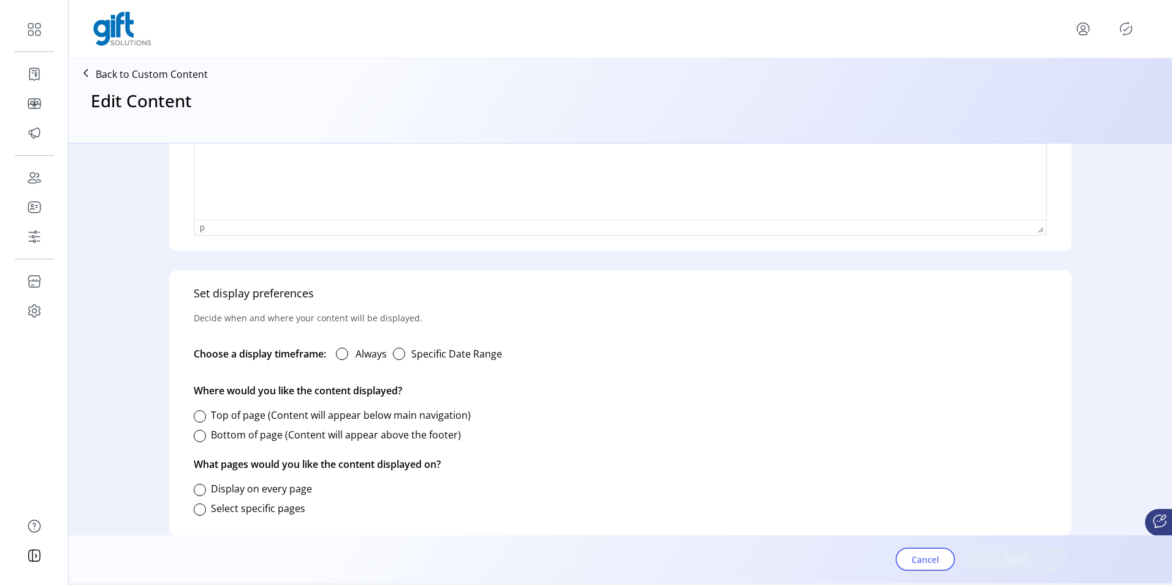
type input "**********"
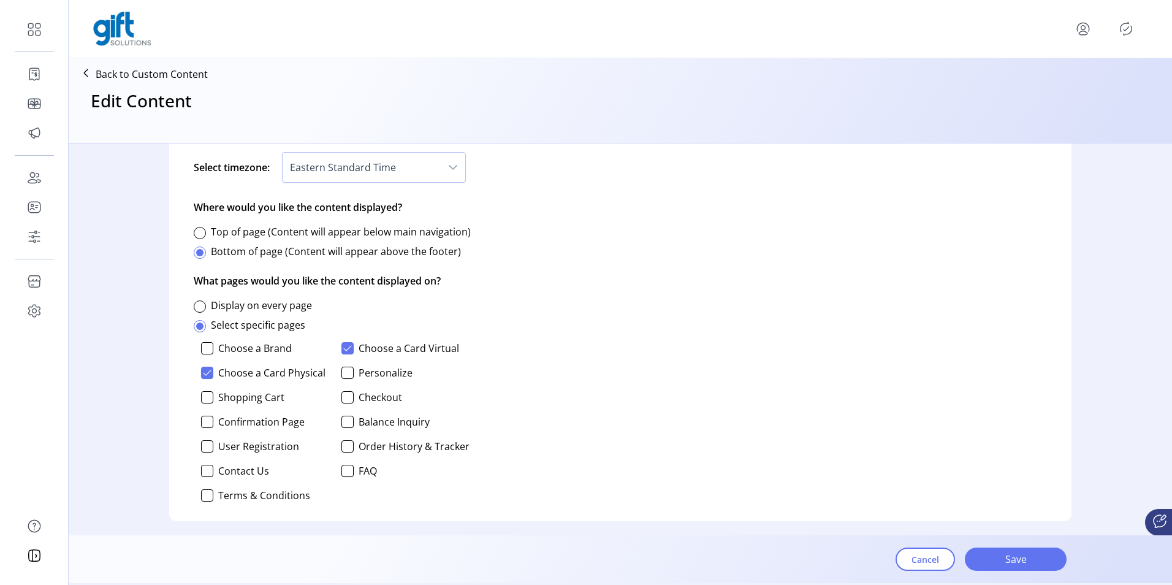
scroll to position [787, 0]
click at [942, 87] on button "Cancel" at bounding box center [924, 558] width 59 height 23
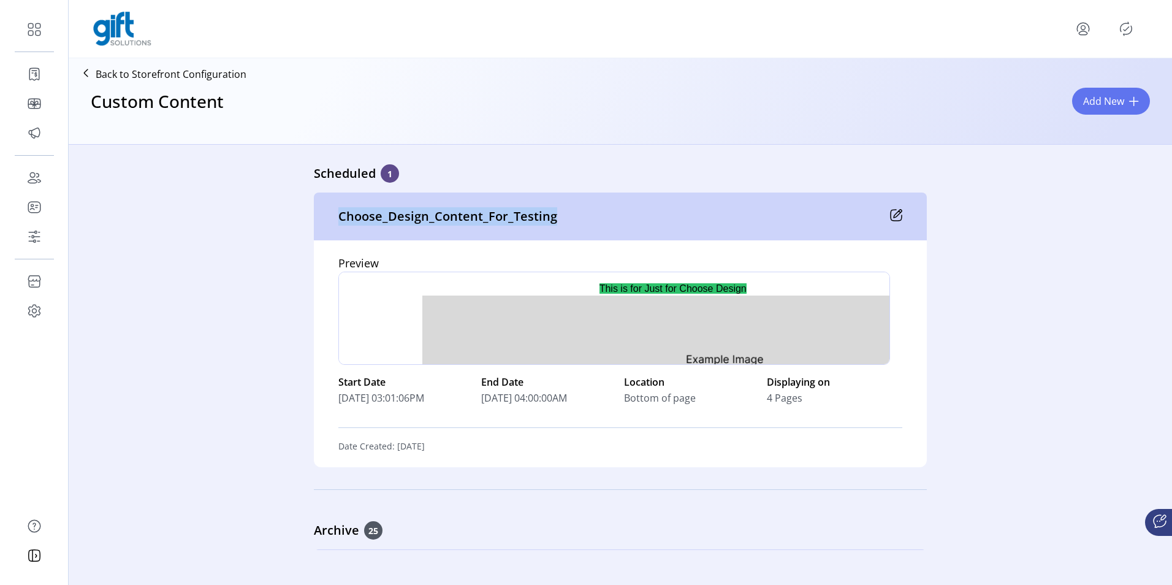
drag, startPoint x: 334, startPoint y: 223, endPoint x: 570, endPoint y: 218, distance: 236.0
click at [570, 87] on div "Choose_Design_Content_For_Testing" at bounding box center [620, 216] width 613 height 48
drag, startPoint x: 570, startPoint y: 218, endPoint x: 536, endPoint y: 216, distance: 34.4
copy p "Choose_Design_Content_For_Testing"
